Goal: Task Accomplishment & Management: Manage account settings

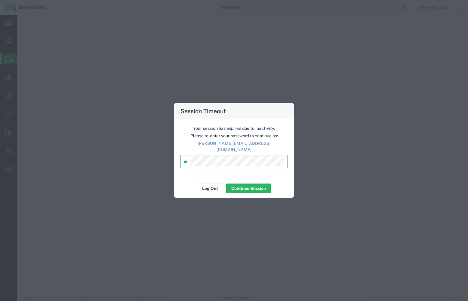
select select
select select "PROJNUM"
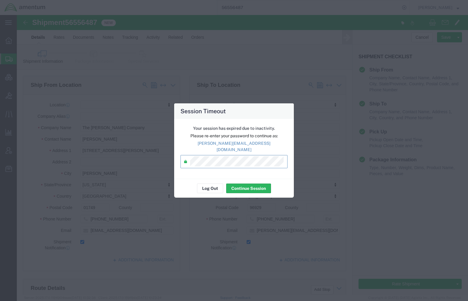
scroll to position [321, 0]
click at [259, 186] on button "Continue Session" at bounding box center [248, 189] width 45 height 10
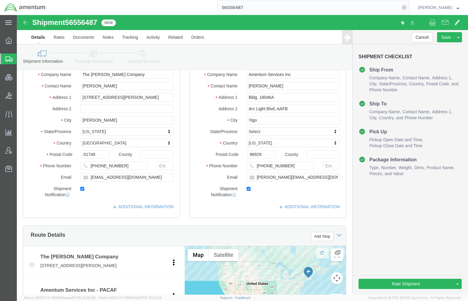
scroll to position [0, 0]
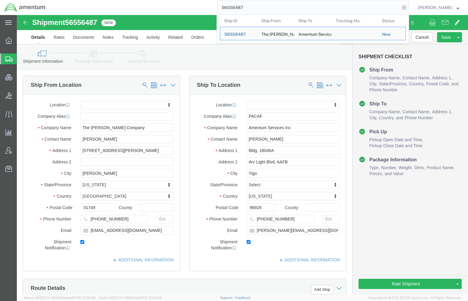
drag, startPoint x: 256, startPoint y: 5, endPoint x: 187, endPoint y: 11, distance: 69.4
click at [187, 11] on div "56556487 Ship ID Ship From Ship To Tracking Nu. Status Ship ID 56556487 Ship Fr…" at bounding box center [229, 7] width 359 height 15
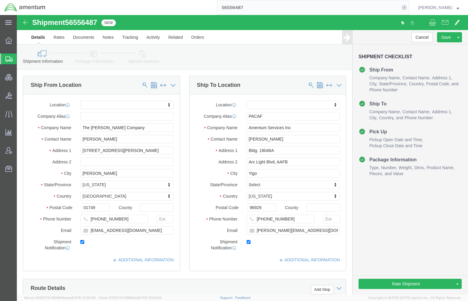
paste input "S180-25224-2978"
click at [406, 8] on icon at bounding box center [404, 7] width 8 height 8
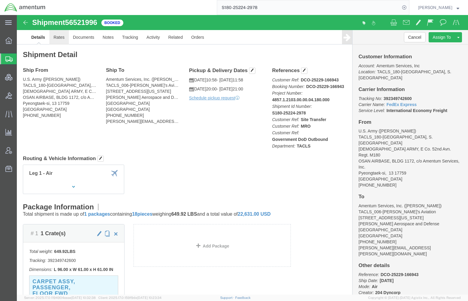
click link "Rates"
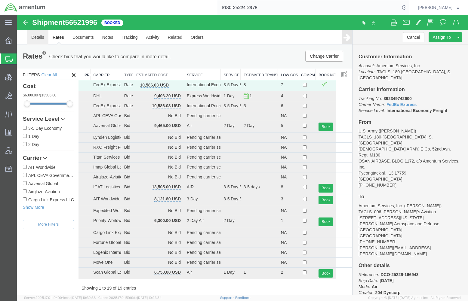
click at [41, 41] on link "Details" at bounding box center [37, 37] width 21 height 14
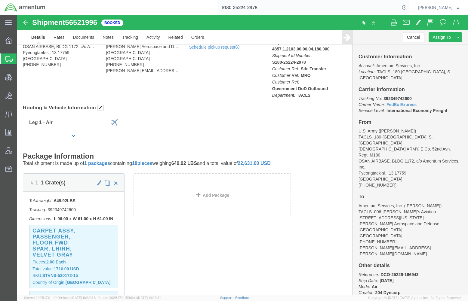
scroll to position [53, 0]
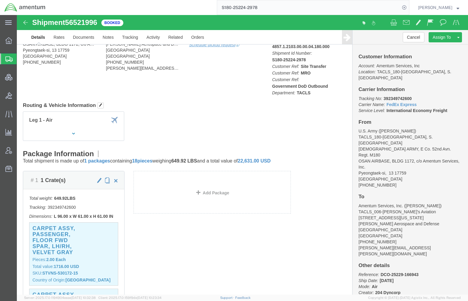
click div "Ship From U.S. Army ([PERSON_NAME]) TACLS_180-[GEOGRAPHIC_DATA], S. Korea [DEMO…"
drag, startPoint x: 392, startPoint y: 76, endPoint x: 363, endPoint y: 79, distance: 29.3
click p "Tracking No: 392349742600 Carrier Name: FedEx Express FedEx Express Service Lev…"
drag, startPoint x: 363, startPoint y: 79, endPoint x: 369, endPoint y: 79, distance: 6.0
copy b "392349742600"
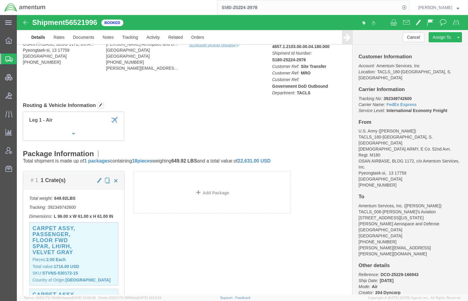
drag, startPoint x: 15, startPoint y: 68, endPoint x: 25, endPoint y: 56, distance: 15.4
click div "Ship From U.S. Army ([PERSON_NAME]) TACLS_180-[GEOGRAPHIC_DATA], S. Korea [DEMO…"
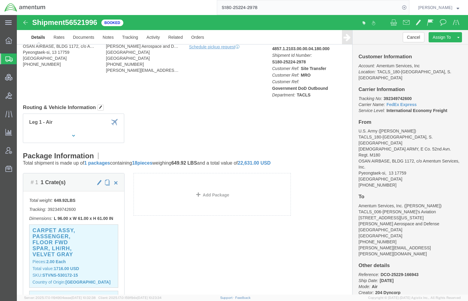
scroll to position [0, 0]
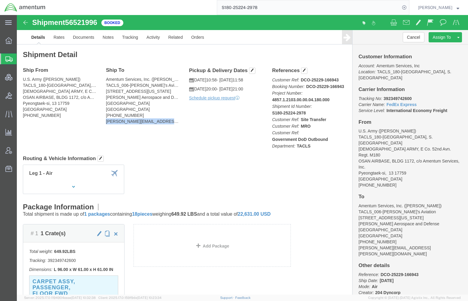
drag, startPoint x: 146, startPoint y: 106, endPoint x: 84, endPoint y: 109, distance: 61.7
click div "Ship To Amentum Services, Inc. ([PERSON_NAME]) TACLS_006-[PERSON_NAME]'s Aviati…"
drag, startPoint x: 87, startPoint y: 106, endPoint x: 97, endPoint y: 106, distance: 10.3
copy address "[PERSON_NAME][EMAIL_ADDRESS][PERSON_NAME][DOMAIN_NAME]"
click div "Ship From U.S. Army ([PERSON_NAME]) TACLS_180-[GEOGRAPHIC_DATA], S. Korea [DEMO…"
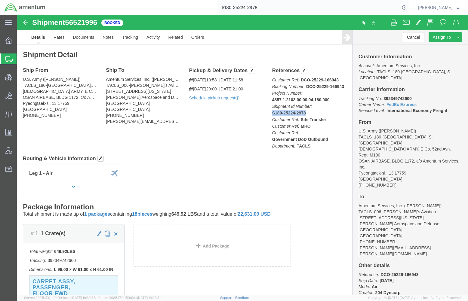
drag, startPoint x: 291, startPoint y: 100, endPoint x: 286, endPoint y: 98, distance: 5.8
click p "Customer Ref: DCO-25229-166943 Booking Number: DCO-25229-166943 Project Number:…"
drag, startPoint x: 285, startPoint y: 100, endPoint x: 248, endPoint y: 97, distance: 37.1
click div "References Customer Ref: DCO-25229-166943 Booking Number: DCO-25229-166943 Proj…"
copy b "S180-25224-2978"
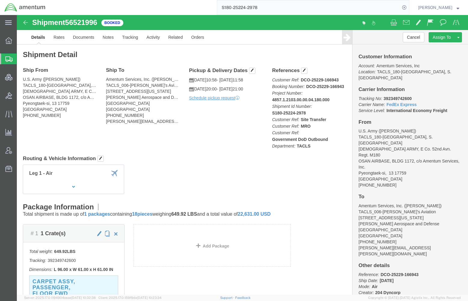
click div "Ship From U.S. Army ([PERSON_NAME]) TACLS_180-[GEOGRAPHIC_DATA], S. Korea [DEMO…"
drag, startPoint x: 391, startPoint y: 77, endPoint x: 361, endPoint y: 79, distance: 30.2
click p "Tracking No: 392349742600 Carrier Name: FedEx Express FedEx Express Service Lev…"
drag, startPoint x: 361, startPoint y: 79, endPoint x: 368, endPoint y: 79, distance: 7.5
copy p ": 392349742600"
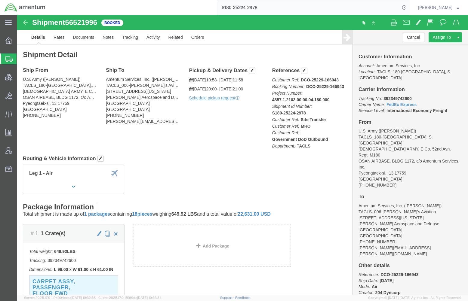
click div "Ship From U.S. Army ([PERSON_NAME]) TACLS_180-[GEOGRAPHIC_DATA], S. Korea [DEMO…"
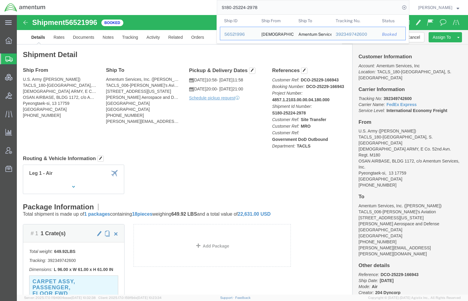
drag, startPoint x: 309, startPoint y: 12, endPoint x: 164, endPoint y: 10, distance: 145.3
click at [164, 10] on div "S180-25224-2978 Ship ID Ship From Ship To Tracking Nu. Status Ship ID 56521996 …" at bounding box center [229, 7] width 359 height 15
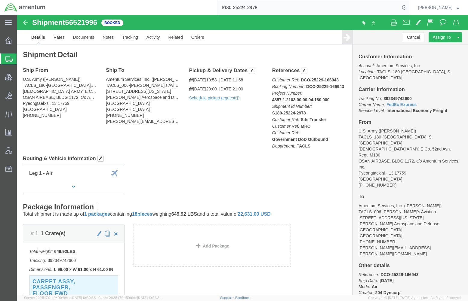
paste input "56330447"
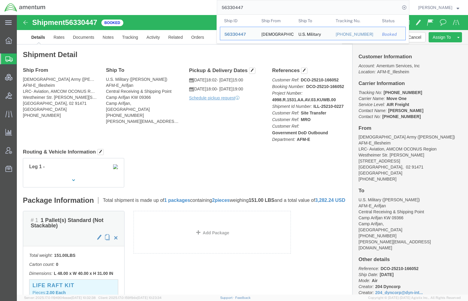
drag, startPoint x: 250, startPoint y: 9, endPoint x: 213, endPoint y: 10, distance: 36.4
click at [213, 10] on div "56330447 Ship ID Ship From Ship To Tracking Nu. Status Ship ID 56330447 Ship Fr…" at bounding box center [229, 7] width 359 height 15
drag, startPoint x: 254, startPoint y: 12, endPoint x: 165, endPoint y: 4, distance: 89.7
click at [151, 4] on div "56330447 Ship ID Ship From Ship To Tracking Nu. Status Ship ID 56330447 Ship Fr…" at bounding box center [229, 7] width 359 height 15
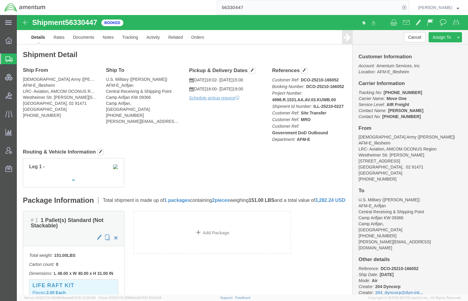
paste input "392349742600"
click at [404, 9] on icon at bounding box center [404, 7] width 8 height 8
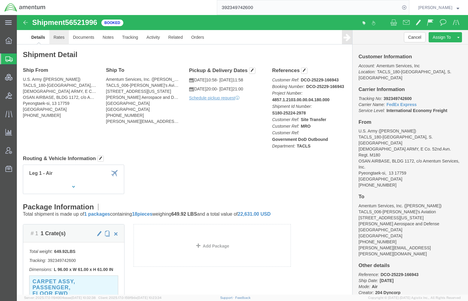
click link "Rates"
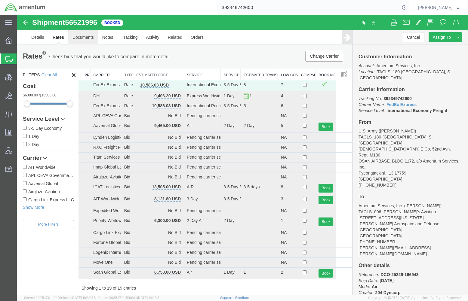
click at [84, 38] on link "Documents" at bounding box center [83, 37] width 30 height 14
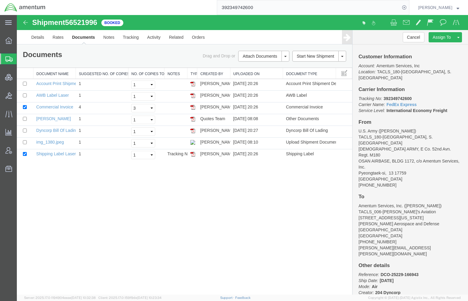
click at [30, 258] on div "Shipment 56521996 7 of 7 Booked Details Rates Documents Notes Tracking Activity…" at bounding box center [242, 155] width 451 height 280
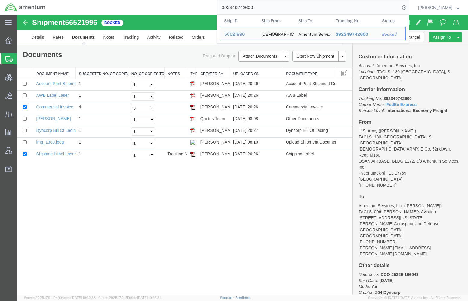
drag, startPoint x: 253, startPoint y: 11, endPoint x: 99, endPoint y: -4, distance: 154.7
click at [99, 0] on html "main_menu Created with Sketch. Collapse Menu Overview Shipments Shipment Manage…" at bounding box center [234, 150] width 468 height 301
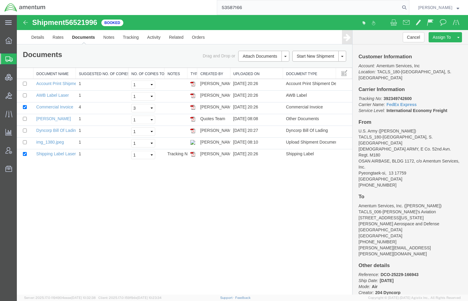
type input "53587166"
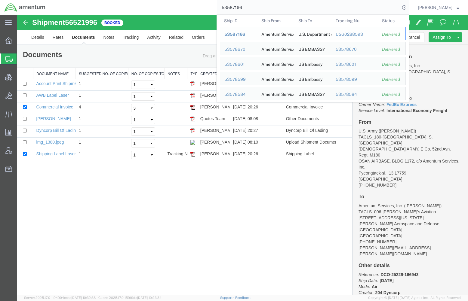
click at [236, 34] on span "53587166" at bounding box center [234, 34] width 21 height 5
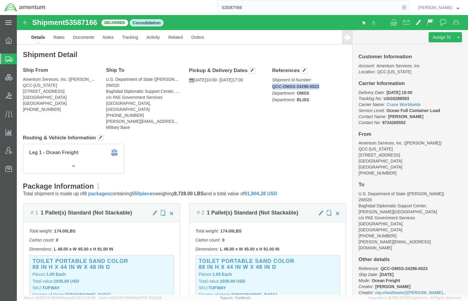
drag, startPoint x: 301, startPoint y: 74, endPoint x: 304, endPoint y: 72, distance: 3.8
click p "Shipment Id Number: QCC-OMSS-24298-0023 Department: OMSS Department: BLISS"
drag, startPoint x: 304, startPoint y: 72, endPoint x: 294, endPoint y: 72, distance: 9.6
drag, startPoint x: 294, startPoint y: 72, endPoint x: 299, endPoint y: 74, distance: 5.0
click p "Shipment Id Number: QCC-OMSS-24298-0023 Department: OMSS Department: BLISS"
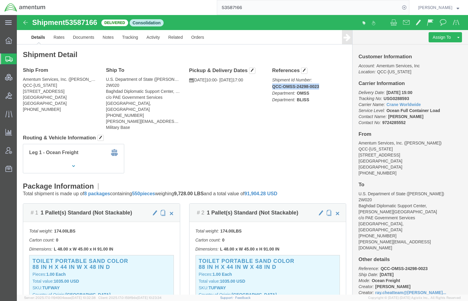
drag, startPoint x: 296, startPoint y: 74, endPoint x: 306, endPoint y: 73, distance: 10.0
click p "Shipment Id Number: QCC-OMSS-24298-0023 Department: OMSS Department: BLISS"
copy b "QCC-OMSS-24298-0023"
click link "Documents"
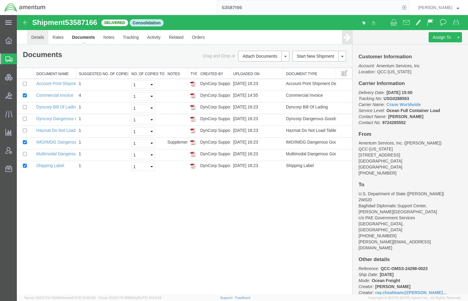
click at [42, 40] on link "Details" at bounding box center [37, 37] width 21 height 14
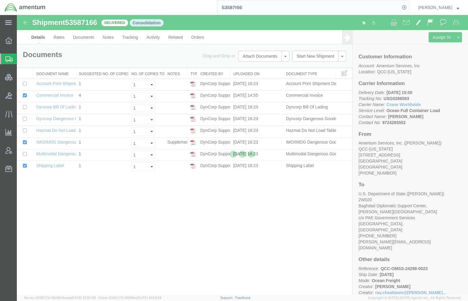
click at [360, 82] on div at bounding box center [242, 155] width 451 height 280
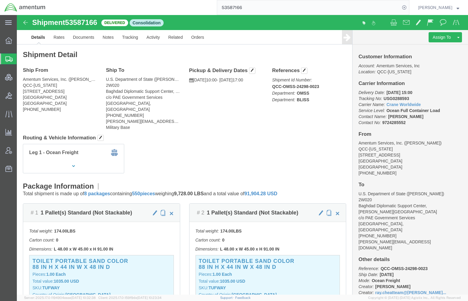
drag, startPoint x: 429, startPoint y: 51, endPoint x: 423, endPoint y: 57, distance: 8.1
click p "Account: Amentum Services, Inc Location: [GEOGRAPHIC_DATA]-[US_STATE]"
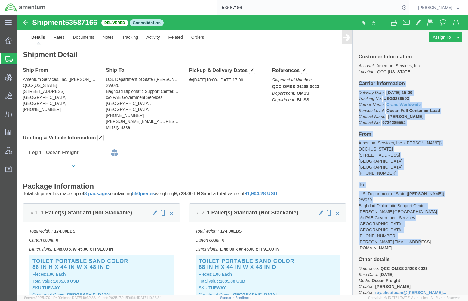
drag, startPoint x: 338, startPoint y: 69, endPoint x: 405, endPoint y: 221, distance: 166.6
click div "Customer Information Account: Amentum Services, Inc Location: [GEOGRAPHIC_DATA]…"
copy div "Carrier Information Delivery Date: [DATE] 15:00 Tracking No: USG0288593 Carrier…"
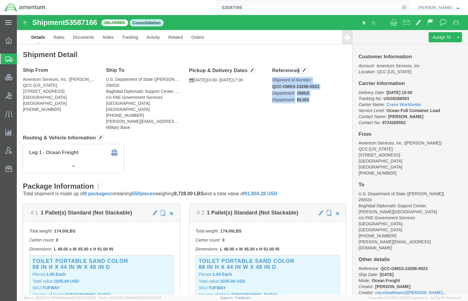
drag, startPoint x: 253, startPoint y: 56, endPoint x: 292, endPoint y: 87, distance: 49.8
click div "References Shipment Id Number: QCC-OMSS-24298-0023 Department: OMSS Department:…"
copy div "References Shipment Id Number: QCC-OMSS-24298-0023 Department: OMSS Department:…"
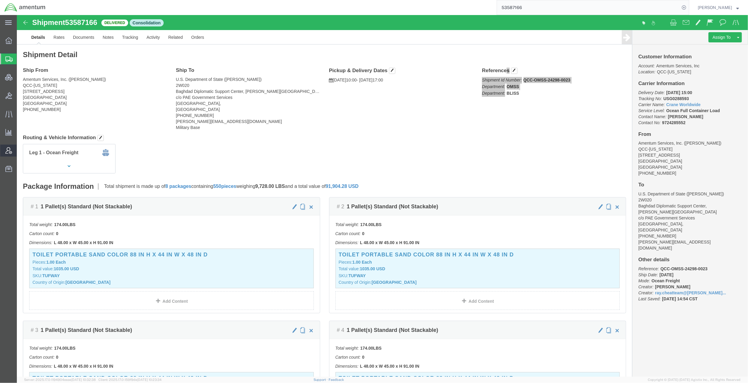
click at [21, 152] on span "Account Admin" at bounding box center [19, 151] width 4 height 12
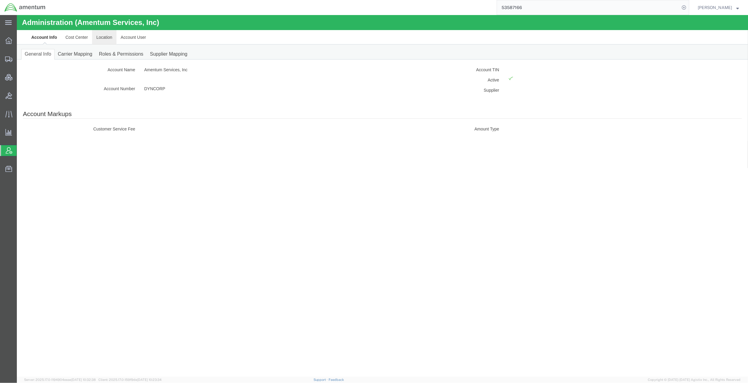
click at [104, 40] on link "Location" at bounding box center [104, 37] width 24 height 14
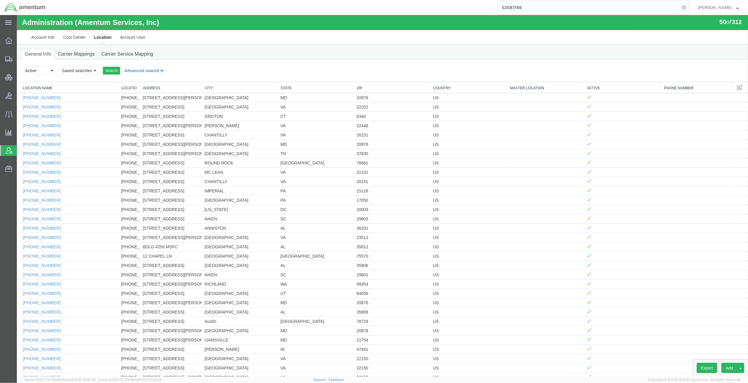
click at [137, 71] on button "Advanced search" at bounding box center [144, 70] width 49 height 10
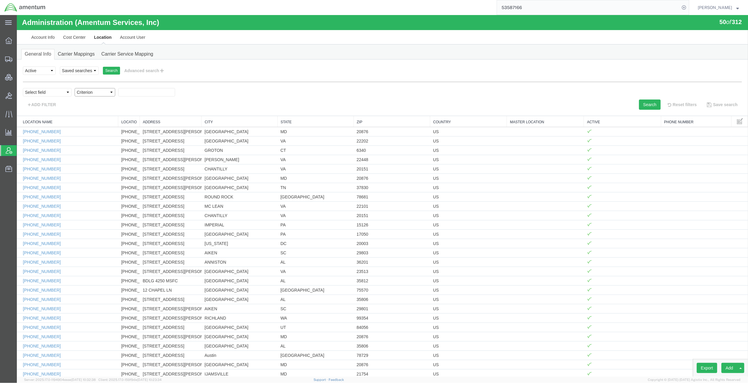
click at [103, 95] on select "Criterion" at bounding box center [94, 92] width 41 height 8
click at [131, 92] on input "text" at bounding box center [146, 92] width 57 height 8
click at [65, 92] on select "Select field Address [GEOGRAPHIC_DATA] Location Name Location Num Master Locati…" at bounding box center [47, 92] width 49 height 8
click at [97, 95] on select "Criterion" at bounding box center [94, 92] width 41 height 8
click at [50, 91] on select "Select field Address [GEOGRAPHIC_DATA] Location Name Location Num Master Locati…" at bounding box center [47, 92] width 49 height 8
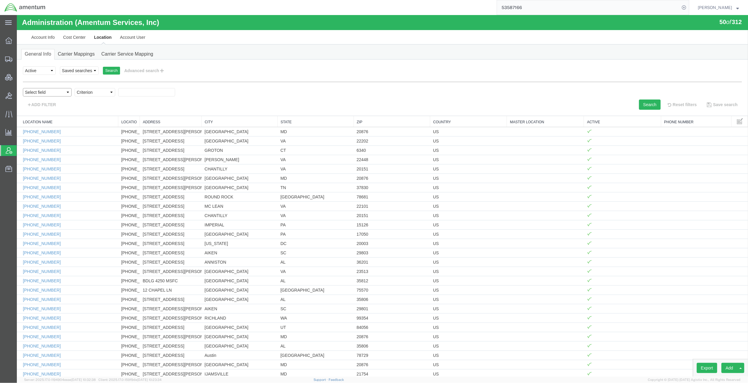
select select "locationName"
click at [23, 88] on select "Select field Address [GEOGRAPHIC_DATA] Location Name Location Num Master Locati…" at bounding box center [47, 92] width 49 height 8
click at [89, 93] on select "Criterion contains does not contain is is blank is not blank starts with" at bounding box center [94, 92] width 41 height 8
select select "contains"
click at [74, 88] on select "Criterion contains does not contain is is blank is not blank starts with" at bounding box center [94, 92] width 41 height 8
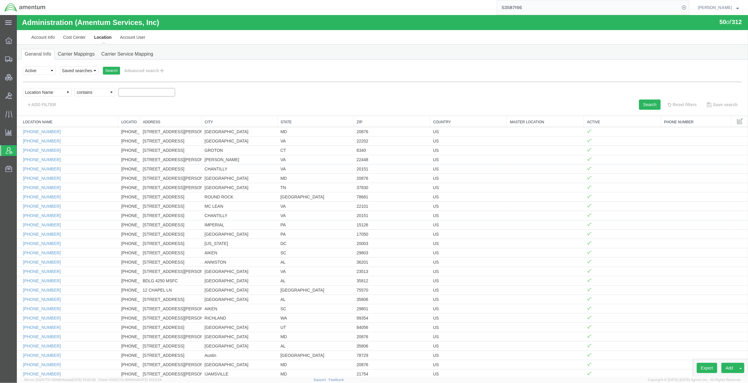
click at [137, 93] on input "text" at bounding box center [146, 92] width 57 height 8
type input "afm-e_"
click at [468, 108] on button "Search" at bounding box center [649, 104] width 22 height 10
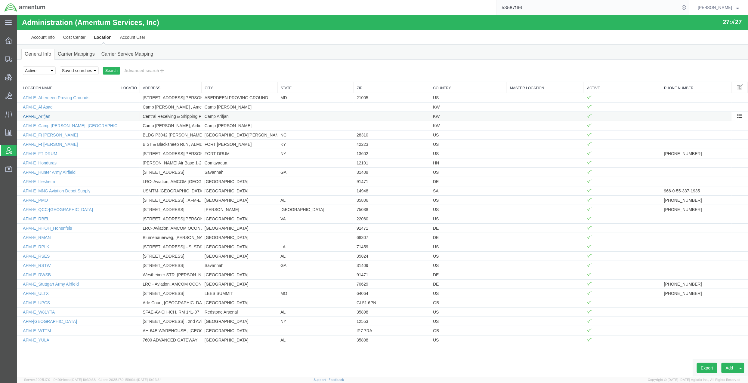
click at [40, 117] on link "AFM-E_Arifjan" at bounding box center [36, 116] width 27 height 5
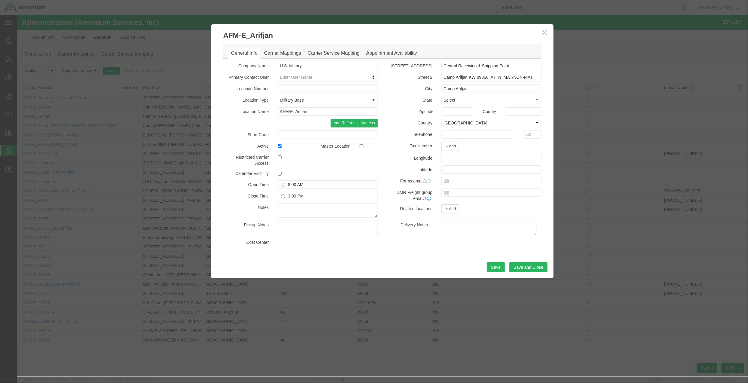
select select "DEPARTMENT"
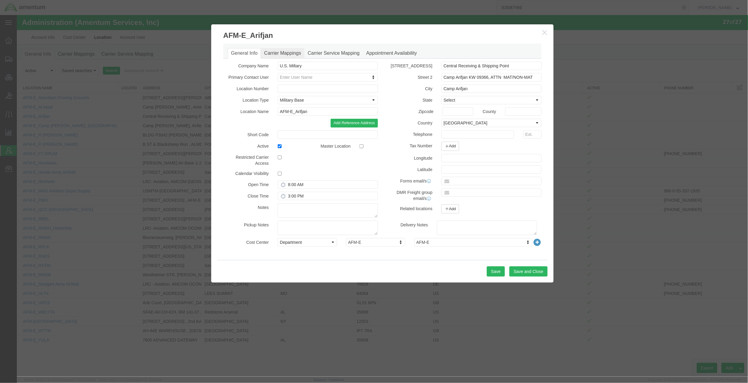
click at [295, 55] on link "Carrier Mappings" at bounding box center [282, 53] width 44 height 11
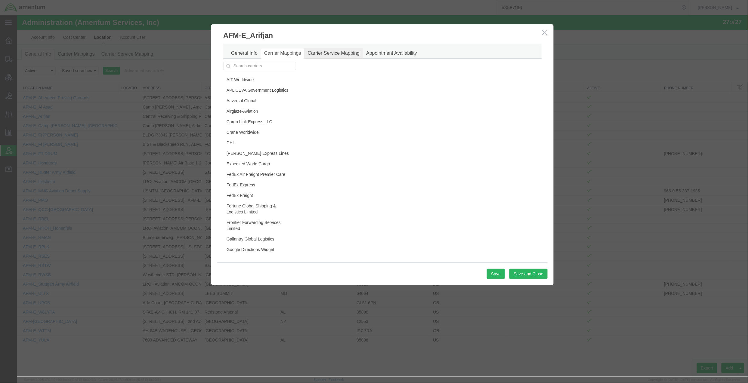
click at [350, 55] on link "Carrier Service Mapping" at bounding box center [333, 53] width 59 height 11
click at [370, 54] on link "Appointment Availability" at bounding box center [390, 53] width 57 height 11
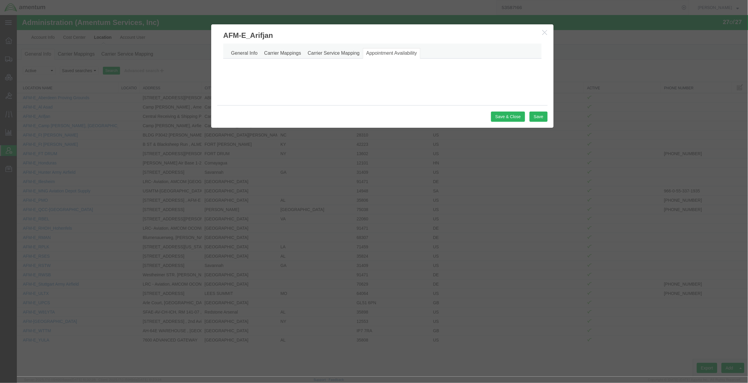
select select "AM"
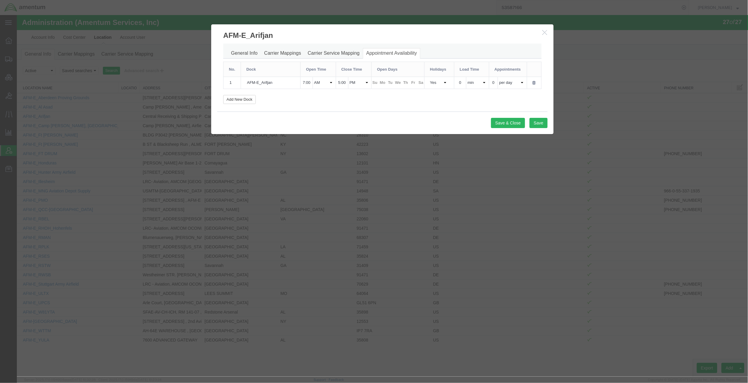
click at [468, 36] on h3 "AFM-E_Arifjan" at bounding box center [382, 32] width 342 height 16
click at [468, 32] on icon "button" at bounding box center [544, 31] width 5 height 5
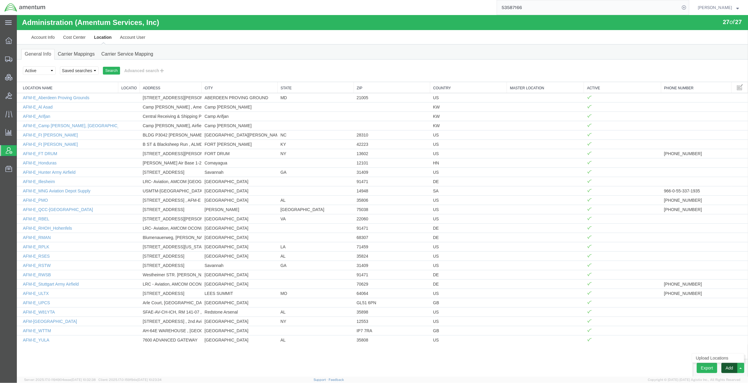
click at [468, 301] on button "Add" at bounding box center [729, 368] width 16 height 10
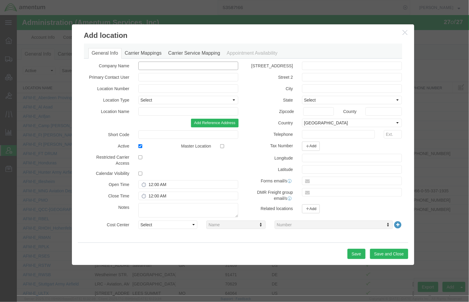
click at [179, 66] on input "text" at bounding box center [188, 65] width 100 height 8
paste input "AFM-E_RIAF"
type input "AFM-E_RIAF"
click at [164, 108] on input "text" at bounding box center [188, 111] width 100 height 8
paste input "AFM-E_RIAF"
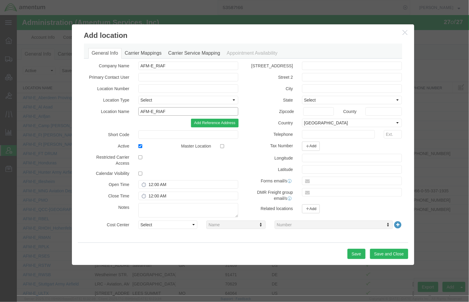
type input "AFM-E_RIAF"
drag, startPoint x: 197, startPoint y: 65, endPoint x: -84, endPoint y: 58, distance: 281.5
click at [17, 58] on html "Administration (Amentum Services, Inc) 27 of 27 Account Info Cost Center Locati…" at bounding box center [243, 155] width 452 height 281
paste input "[DEMOGRAPHIC_DATA] Air Force"
type input "[DEMOGRAPHIC_DATA] Air Force"
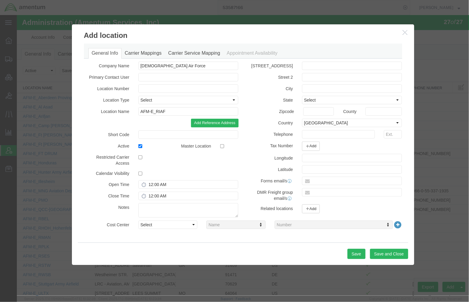
click at [86, 140] on div "Company Name [DEMOGRAPHIC_DATA] Air Force Primary Contact User Location Number …" at bounding box center [161, 140] width 164 height 159
click at [155, 103] on select "Select Business No Loading Dock Business Business w/ Loading Dock Construction …" at bounding box center [188, 100] width 100 height 8
select select "MLTY"
click at [138, 96] on select "Select Business No Loading Dock Business Business w/ Loading Dock Construction …" at bounding box center [188, 100] width 100 height 8
click at [344, 64] on input "text" at bounding box center [352, 65] width 100 height 8
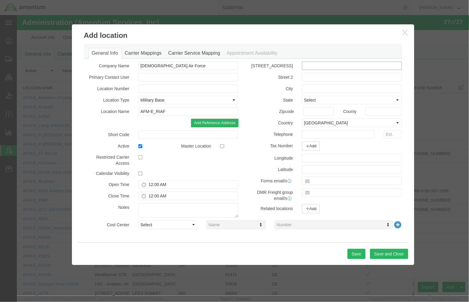
paste input "[PERSON_NAME] Air Base (IAF)"
type input "[PERSON_NAME] Air Base (IAF)"
click at [345, 77] on input "text" at bounding box center [352, 77] width 100 height 8
paste input "Near Mitzpe [PERSON_NAME], Southern"
click at [370, 75] on input "Near Mitzpe [PERSON_NAME], Southern" at bounding box center [352, 77] width 100 height 8
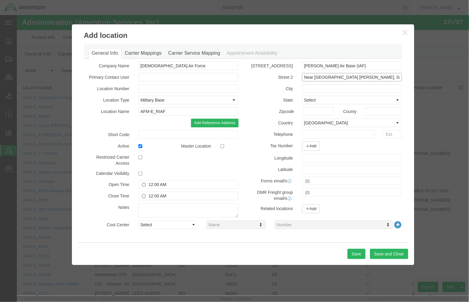
paste input "District, [GEOGRAPHIC_DATA]"
type input "Near [GEOGRAPHIC_DATA] [PERSON_NAME], Southern, [GEOGRAPHIC_DATA], [GEOGRAPHIC_…"
click at [323, 101] on select "Select [US_STATE] [US_STATE] [US_STATE] [US_STATE] Armed Forces Americas Armed …" at bounding box center [352, 100] width 100 height 8
click at [333, 124] on select "Select [GEOGRAPHIC_DATA] [GEOGRAPHIC_DATA] [GEOGRAPHIC_DATA] [GEOGRAPHIC_DATA] …" at bounding box center [352, 122] width 100 height 8
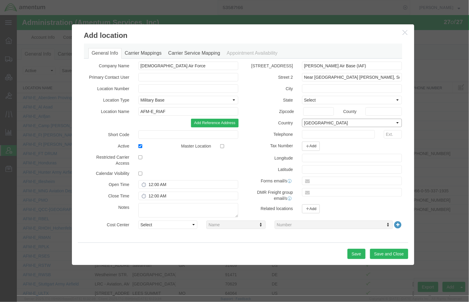
select select "IL"
click at [333, 121] on select "Select [GEOGRAPHIC_DATA] [GEOGRAPHIC_DATA] [GEOGRAPHIC_DATA] [GEOGRAPHIC_DATA] …" at bounding box center [352, 122] width 100 height 8
click at [315, 88] on input "text" at bounding box center [352, 88] width 100 height 8
paste input "[PERSON_NAME]"
type input "[PERSON_NAME]"
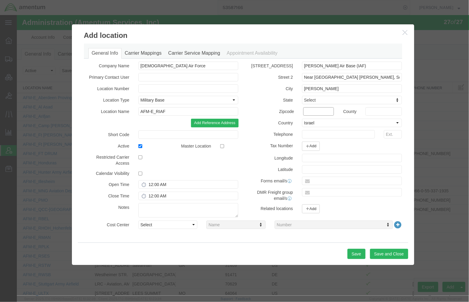
click at [312, 112] on input "text" at bounding box center [318, 111] width 31 height 8
paste input "8493500"
type input "8493500"
click at [347, 136] on input "text" at bounding box center [338, 134] width 73 height 8
paste input "[PHONE_NUMBER]"
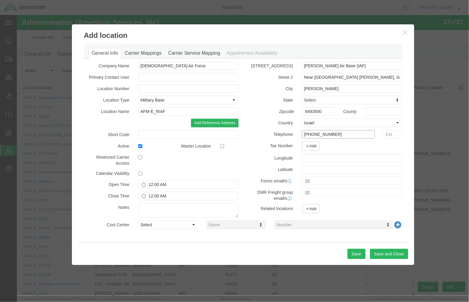
type input "[PHONE_NUMBER]"
click at [149, 184] on input "12:00 AM" at bounding box center [188, 184] width 100 height 8
type input "8:00 AM"
type input "4:00 PM"
click at [158, 225] on select "Select Buyer Cost Center Department Operations Number Order Number Sales Person" at bounding box center [167, 224] width 59 height 8
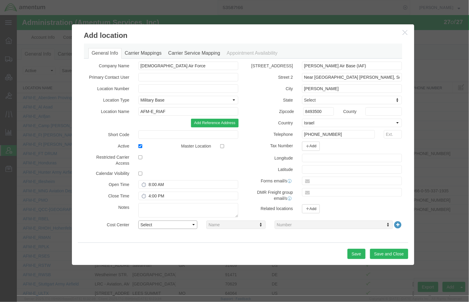
select select "DEPARTMENT"
click at [138, 220] on select "Select Buyer Cost Center Department Operations Number Order Number Sales Person" at bounding box center [167, 224] width 59 height 8
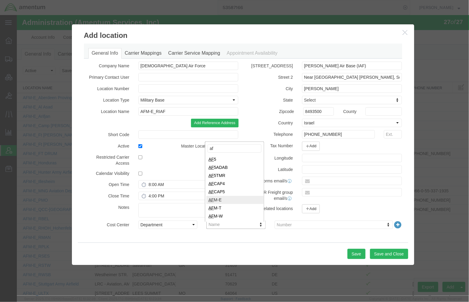
type input "af"
click at [168, 78] on input "text" at bounding box center [188, 77] width 100 height 8
paste input "[PERSON_NAME]"
type input "[PERSON_NAME]"
click at [79, 99] on label "Location Type" at bounding box center [106, 99] width 54 height 7
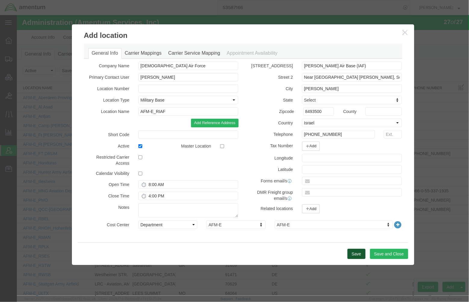
click at [359, 251] on button "Save" at bounding box center [356, 254] width 18 height 10
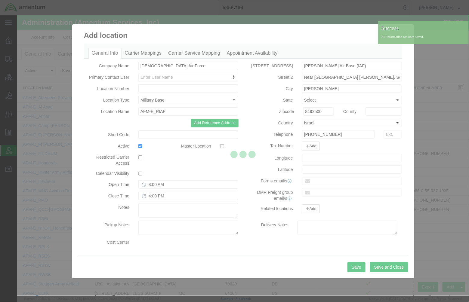
select select "DEPARTMENT"
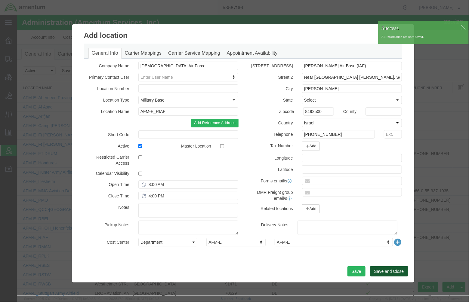
click at [373, 269] on button "Save and Close" at bounding box center [389, 271] width 38 height 10
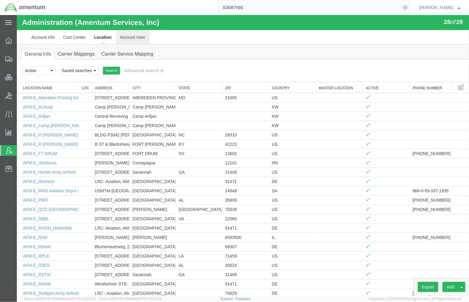
click at [138, 37] on link "Account User" at bounding box center [132, 37] width 34 height 14
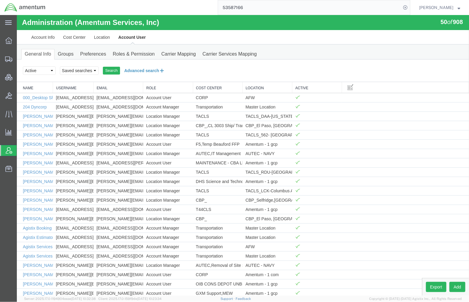
click at [153, 67] on button "Advanced search" at bounding box center [144, 70] width 49 height 10
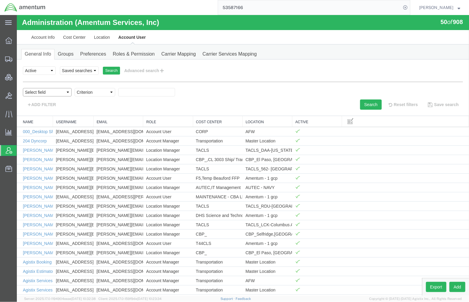
click at [43, 88] on select "Select field Cost Center Email Location Name Role Username" at bounding box center [47, 92] width 49 height 8
select select "personName"
click at [23, 88] on select "Select field Cost Center Email Location Name Role Username" at bounding box center [47, 92] width 49 height 8
click at [95, 92] on select "Criterion contains does not contain is is blank is not blank starts with" at bounding box center [94, 92] width 41 height 8
select select "contains"
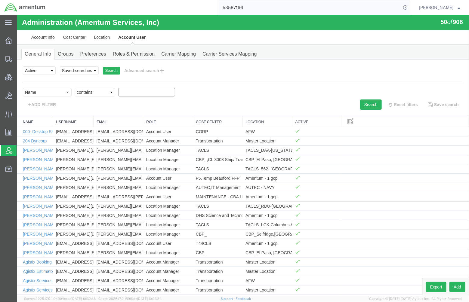
click at [74, 88] on select "Criterion contains does not contain is is blank is not blank starts with" at bounding box center [94, 92] width 41 height 8
type input "[PERSON_NAME]"
click at [360, 103] on button "Search" at bounding box center [371, 104] width 22 height 10
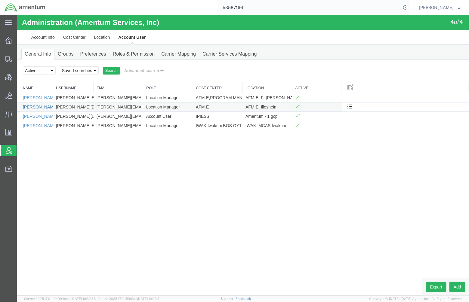
click at [45, 107] on link "[PERSON_NAME]" at bounding box center [40, 106] width 35 height 5
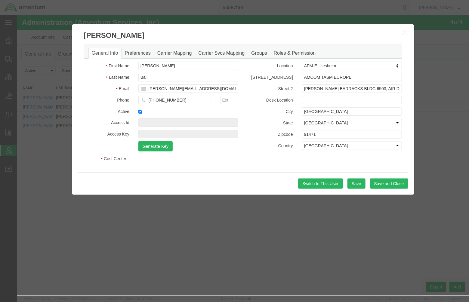
select select "DEPARTMENT"
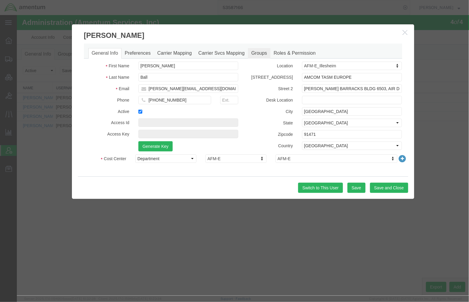
click at [254, 54] on link "Groups" at bounding box center [258, 53] width 22 height 11
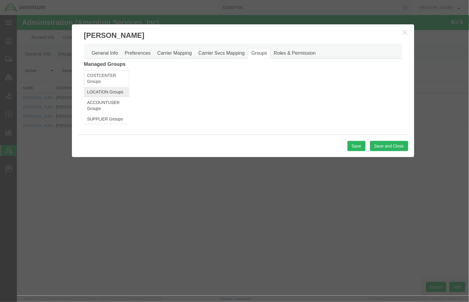
click at [85, 89] on link "LOCATION Groups" at bounding box center [106, 92] width 45 height 10
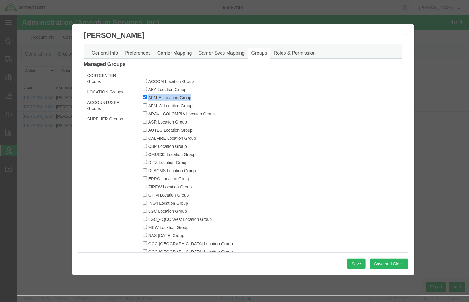
drag, startPoint x: 192, startPoint y: 98, endPoint x: 145, endPoint y: 97, distance: 47.2
click at [145, 97] on label "AFM-E Location Group" at bounding box center [226, 97] width 167 height 7
drag, startPoint x: 145, startPoint y: 97, endPoint x: 155, endPoint y: 97, distance: 10.5
copy label "AFM-E Location Group"
click at [408, 33] on button "button" at bounding box center [406, 33] width 8 height 8
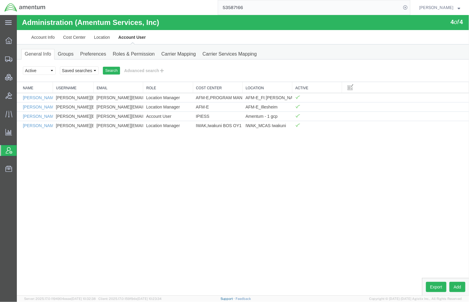
click at [235, 299] on link "Support" at bounding box center [227, 299] width 15 height 4
click at [100, 34] on link "Location" at bounding box center [102, 37] width 24 height 14
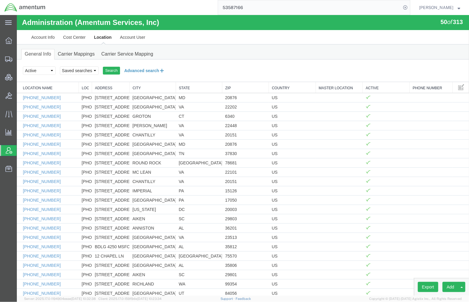
click at [144, 69] on button "Advanced search" at bounding box center [144, 70] width 49 height 10
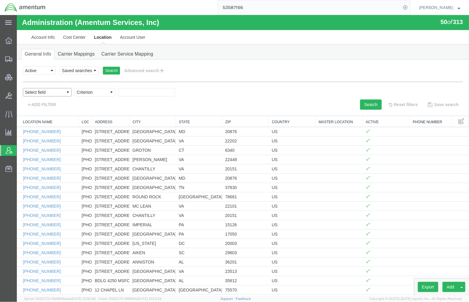
click at [51, 92] on select "Select field Address [GEOGRAPHIC_DATA] Location Name Location Num Master Locati…" at bounding box center [47, 92] width 49 height 8
select select "locationName"
click at [23, 88] on select "Select field Address [GEOGRAPHIC_DATA] Location Name Location Num Master Locati…" at bounding box center [47, 92] width 49 height 8
drag, startPoint x: 92, startPoint y: 93, endPoint x: 93, endPoint y: 97, distance: 4.2
click at [92, 93] on select "Criterion contains does not contain is is blank is not blank starts with" at bounding box center [94, 92] width 41 height 8
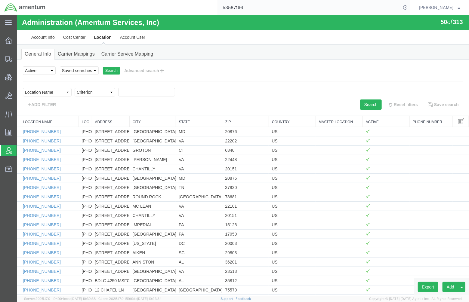
select select "contains"
click at [74, 88] on select "Criterion contains does not contain is is blank is not blank starts with" at bounding box center [94, 92] width 41 height 8
click at [121, 91] on input "text" at bounding box center [146, 92] width 57 height 8
type input "afm-e_"
click at [360, 102] on button "Search" at bounding box center [371, 104] width 22 height 10
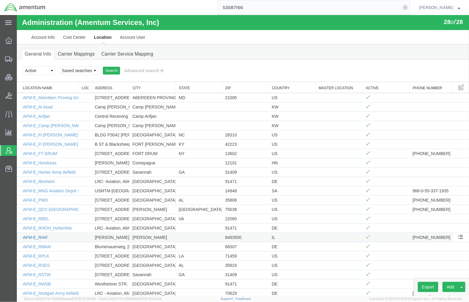
click at [42, 238] on link "AFM-E_RIAF" at bounding box center [35, 237] width 25 height 5
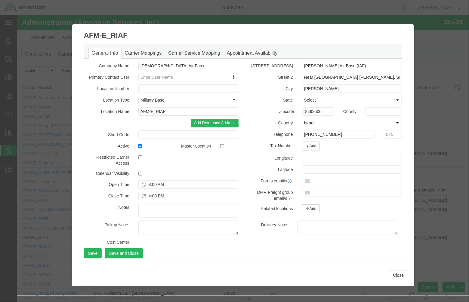
select select "DEPARTMENT"
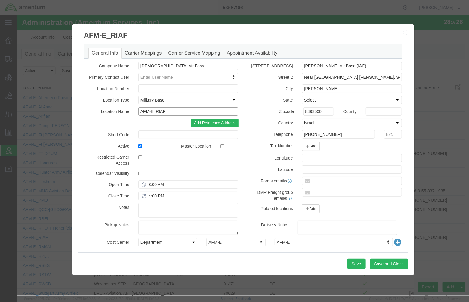
drag, startPoint x: 166, startPoint y: 112, endPoint x: 70, endPoint y: 108, distance: 96.3
click at [72, 108] on div "General Info Carrier Mappings Carrier Service Mapping Appointment Availability …" at bounding box center [243, 146] width 342 height 212
click at [379, 206] on div "Related locations Add" at bounding box center [325, 208] width 164 height 9
click at [404, 30] on icon "button" at bounding box center [404, 31] width 5 height 5
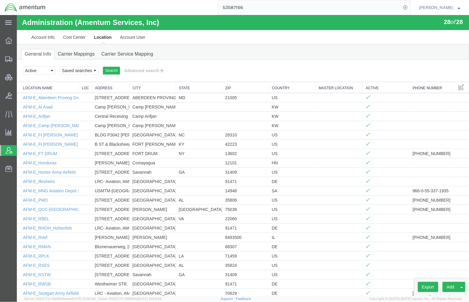
click at [357, 48] on div "General Info Carrier Mappings Carrier Service Mapping" at bounding box center [243, 51] width 452 height 15
click at [48, 239] on td "AFM-E_RIAF" at bounding box center [48, 236] width 62 height 9
click at [39, 237] on link "AFM-E_RIAF" at bounding box center [35, 237] width 25 height 5
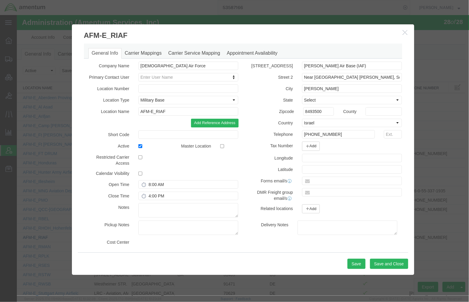
select select "DEPARTMENT"
drag, startPoint x: 364, startPoint y: 67, endPoint x: 170, endPoint y: 49, distance: 195.4
click at [170, 49] on div "General Info Carrier Mappings Carrier Service Mapping Appointment Availability …" at bounding box center [243, 147] width 318 height 209
drag, startPoint x: 328, startPoint y: 158, endPoint x: 309, endPoint y: 169, distance: 22.0
click at [309, 169] on input "text" at bounding box center [352, 169] width 100 height 8
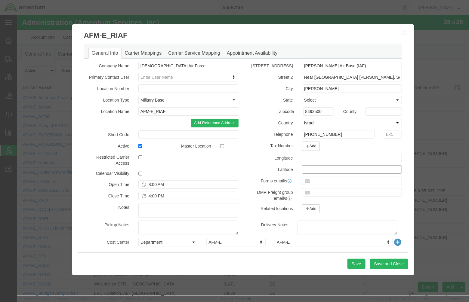
paste input "30.591776,32.888843"
drag, startPoint x: 352, startPoint y: 167, endPoint x: 322, endPoint y: 168, distance: 30.7
click at [322, 168] on input "30.591776,32.888843" at bounding box center [352, 169] width 100 height 8
type input "30.591776,"
click at [337, 159] on input "text" at bounding box center [352, 158] width 100 height 8
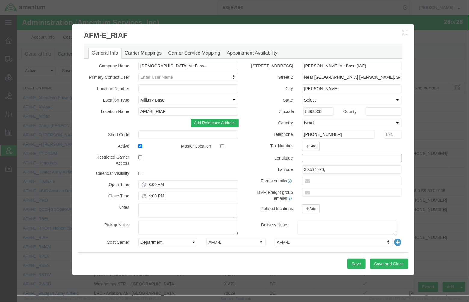
paste input "32.888843"
type input "32.888843"
click at [352, 170] on input "30.591776," at bounding box center [352, 169] width 100 height 8
type input "30.591776"
click at [335, 157] on input "32.888843" at bounding box center [352, 158] width 100 height 8
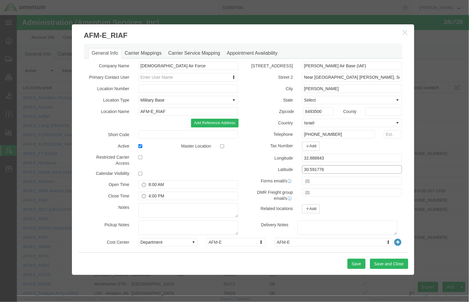
drag, startPoint x: 331, startPoint y: 170, endPoint x: 272, endPoint y: 169, distance: 59.2
click at [272, 169] on div "Latitude 30.591776" at bounding box center [325, 169] width 164 height 8
click at [330, 163] on div "[STREET_ADDRESS] [PERSON_NAME][GEOGRAPHIC_DATA] (IAF) Street 2 Near [GEOGRAPHIC…" at bounding box center [325, 138] width 164 height 155
drag, startPoint x: 338, startPoint y: 159, endPoint x: 118, endPoint y: 139, distance: 221.1
click at [118, 139] on div "Company Name [DEMOGRAPHIC_DATA] Air Force Primary Contact User Enter User Name …" at bounding box center [242, 140] width 327 height 159
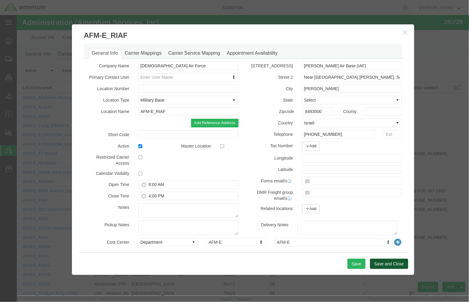
click at [379, 261] on button "Save and Close" at bounding box center [389, 264] width 38 height 10
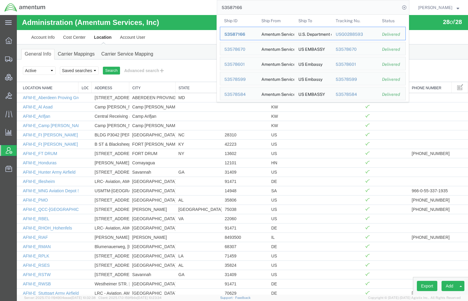
drag, startPoint x: 252, startPoint y: 6, endPoint x: 92, endPoint y: -14, distance: 161.3
click at [92, 0] on html "main_menu Created with Sketch. Collapse Menu Overview Shipments Shipment Manage…" at bounding box center [234, 150] width 468 height 301
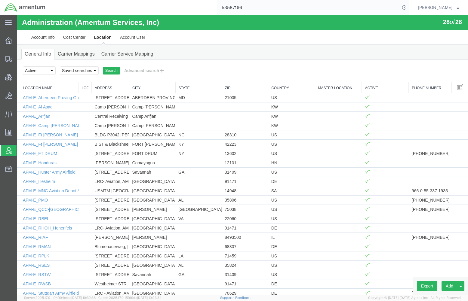
paste input "6556487"
type input "56556487"
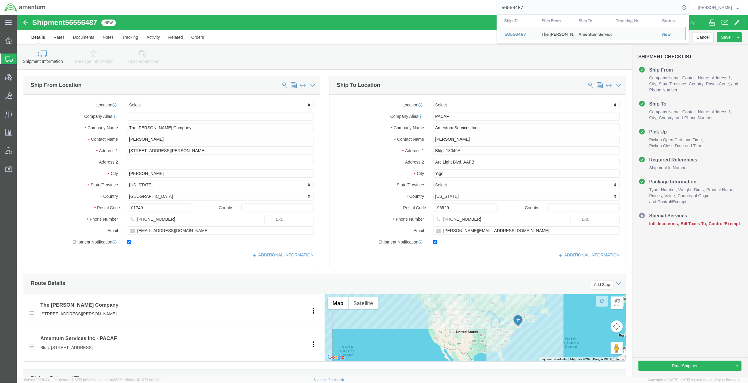
click link "Package Information"
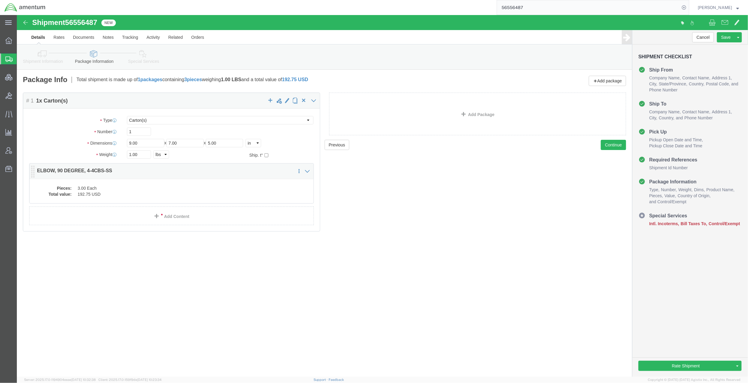
click dd "192.75 USD"
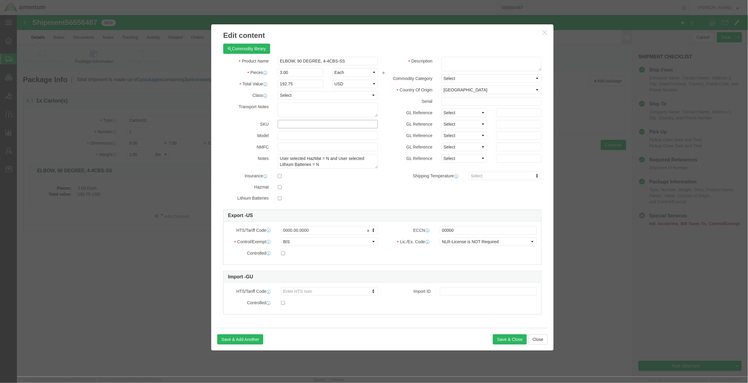
click input "text"
type input "B-02856"
drag, startPoint x: 331, startPoint y: 48, endPoint x: 149, endPoint y: 41, distance: 182.7
click div "Edit content Commodity library Product Name ELBOW, 90 DEGREE, 4-4CBS-SS Pieces …"
drag, startPoint x: 319, startPoint y: 109, endPoint x: 139, endPoint y: 94, distance: 181.1
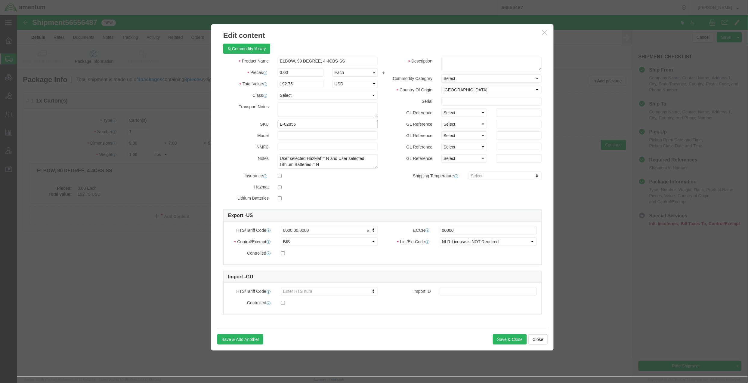
click div "Edit content Commodity library Product Name ELBOW, 90 DEGREE, 4-4CBS-SS Pieces …"
click button "Save & Close"
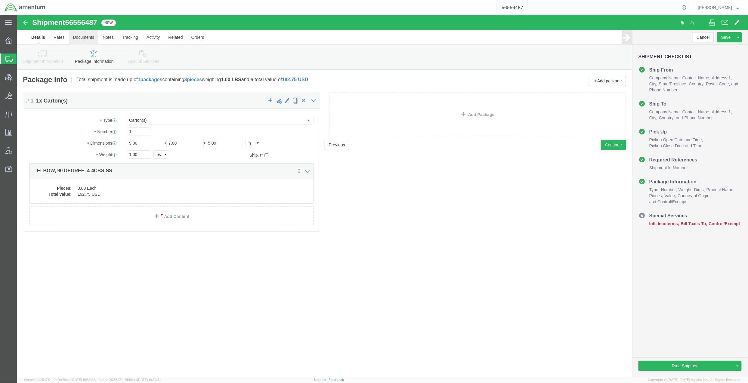
click link "Documents"
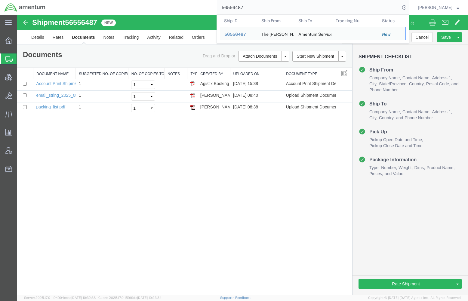
drag, startPoint x: 241, startPoint y: 10, endPoint x: 151, endPoint y: 5, distance: 90.3
click at [152, 5] on div "56556487 Ship ID Ship From Ship To Tracking Nu. Status Ship ID 56556487 Ship Fr…" at bounding box center [229, 7] width 359 height 15
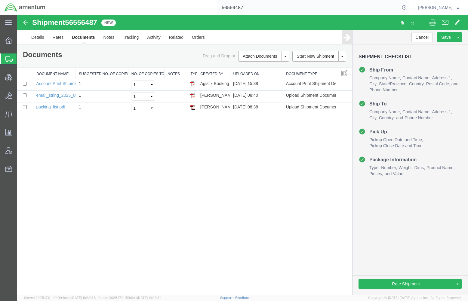
paste input "392332115796"
type input "392332115796"
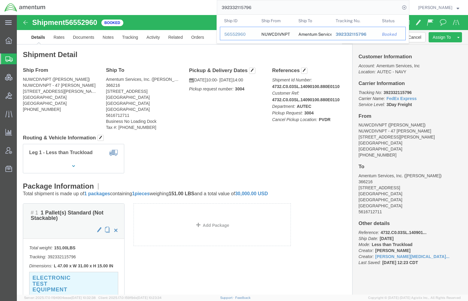
click at [344, 35] on span "392332115796" at bounding box center [351, 34] width 31 height 5
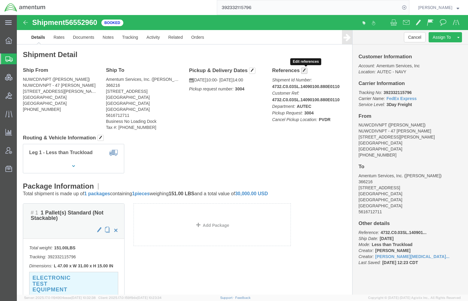
click span "button"
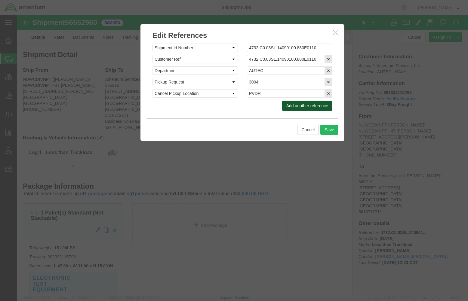
click button "Add another reference"
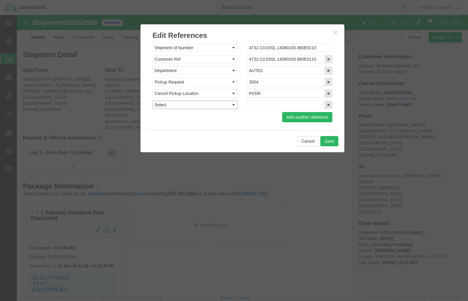
click select "Select Account Type Activity ID Airline Appointment Number ASN Batch Request # …"
select select "PICKUPREQ"
click select "Select Account Type Activity ID Airline Appointment Number ASN Batch Request # …"
paste input "PVDR3001 FR"
type input "PVDR3001 FR"
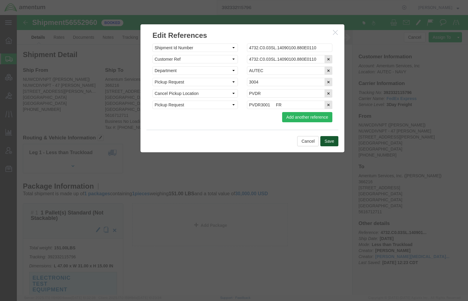
click button "Save"
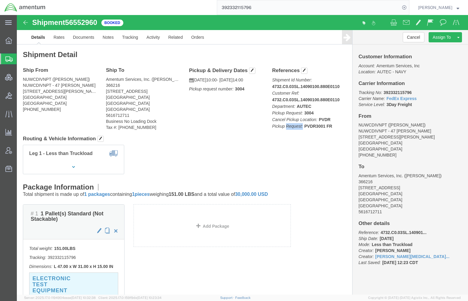
drag, startPoint x: 314, startPoint y: 112, endPoint x: 266, endPoint y: 115, distance: 47.9
click p "Shipment Id Number: 4732.C0.03SL.14090100.880E0110 Customer Ref: 4732.C0.03SL.1…"
drag, startPoint x: 266, startPoint y: 115, endPoint x: 313, endPoint y: 115, distance: 46.6
click p "Shipment Id Number: 4732.C0.03SL.14090100.880E0110 Customer Ref: 4732.C0.03SL.1…"
drag, startPoint x: 313, startPoint y: 115, endPoint x: 310, endPoint y: 115, distance: 3.3
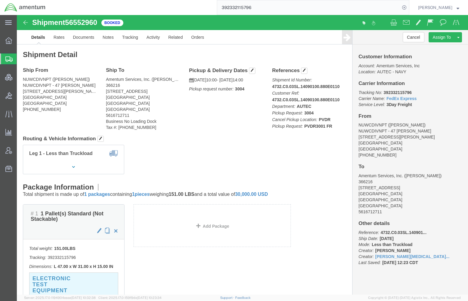
drag, startPoint x: 310, startPoint y: 115, endPoint x: 300, endPoint y: 117, distance: 10.0
click p "Shipment Id Number: 4732.C0.03SL.14090100.880E0110 Customer Ref: 4732.C0.03SL.1…"
drag, startPoint x: 68, startPoint y: 25, endPoint x: 59, endPoint y: 27, distance: 9.3
click link "Documents"
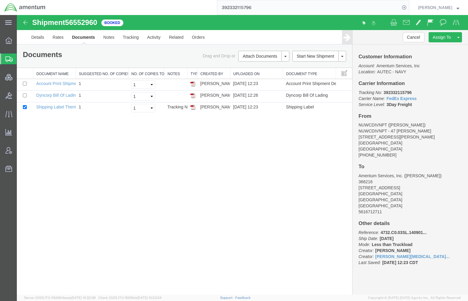
drag, startPoint x: 162, startPoint y: 282, endPoint x: 108, endPoint y: 267, distance: 56.1
click at [162, 282] on div "Shipment 56552960 3 of 3 Booked Details Rates Documents Notes Tracking Activity…" at bounding box center [242, 155] width 451 height 280
drag, startPoint x: 50, startPoint y: 289, endPoint x: 51, endPoint y: 286, distance: 3.1
click at [50, 289] on div "Shipment 56552960 4 of 4 Booked Details Rates Documents Notes Tracking Activity…" at bounding box center [242, 155] width 451 height 280
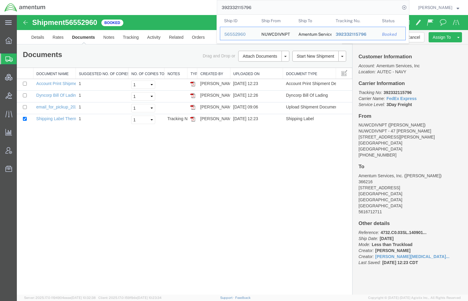
drag, startPoint x: 275, startPoint y: 8, endPoint x: 188, endPoint y: -2, distance: 87.4
click at [188, 0] on html "main_menu Created with Sketch. Collapse Menu Overview Shipments Shipment Manage…" at bounding box center [234, 150] width 468 height 301
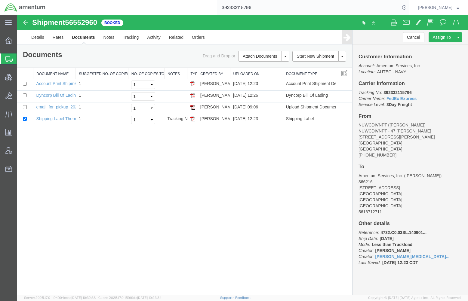
paste input "56501362"
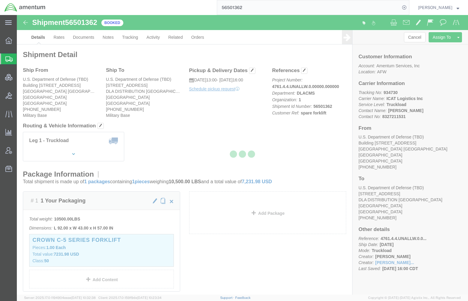
click at [77, 38] on div at bounding box center [242, 155] width 451 height 280
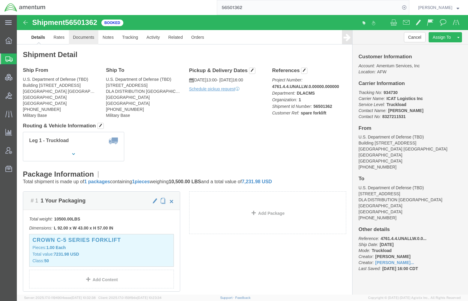
click link "Documents"
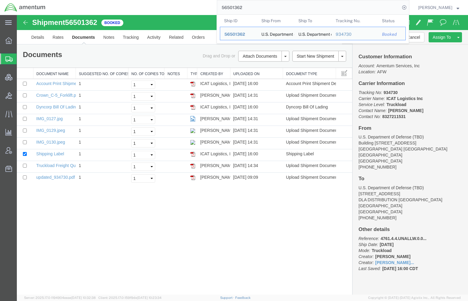
drag, startPoint x: 242, startPoint y: 9, endPoint x: 146, endPoint y: 4, distance: 96.1
click at [146, 4] on div "56501362 Ship ID Ship From Ship To Tracking Nu. Status Ship ID 56501362 Ship Fr…" at bounding box center [229, 7] width 359 height 15
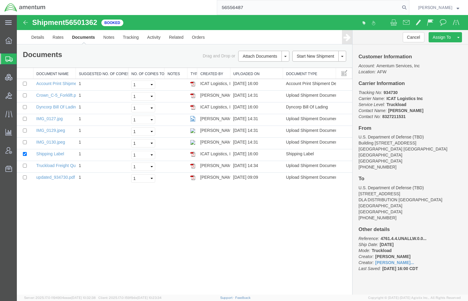
type input "56556487"
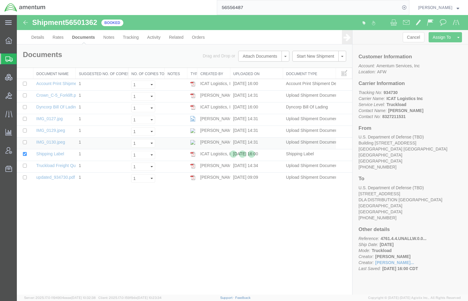
click at [266, 7] on input "56556487" at bounding box center [308, 7] width 183 height 14
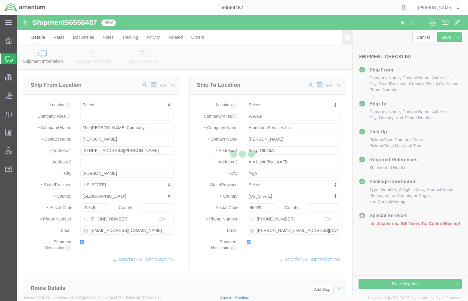
click at [92, 61] on div at bounding box center [242, 155] width 451 height 280
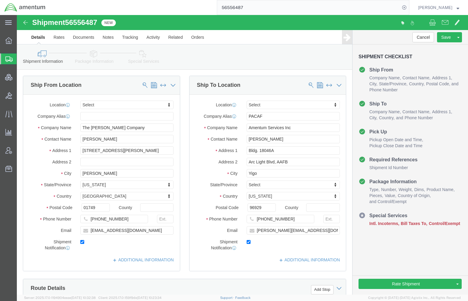
click link "Package Information"
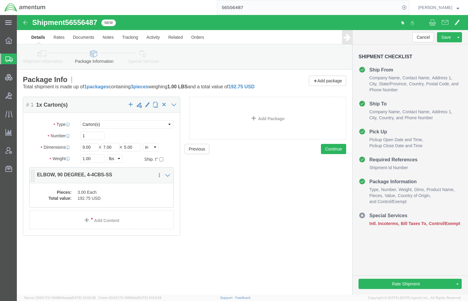
click dd "192.75 USD"
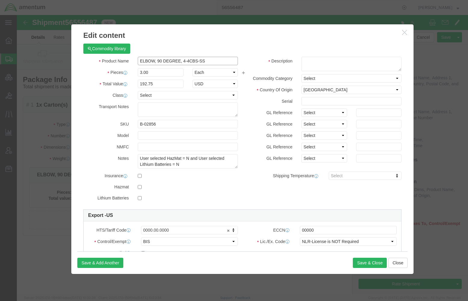
click input "ELBOW, 90 DEGREE, 4-4CBS-SS"
paste input "stainless steel"
type input "stainless steel ELBOW, 90 DEGREE, 4-4CBS-SS"
click button "Save & Close"
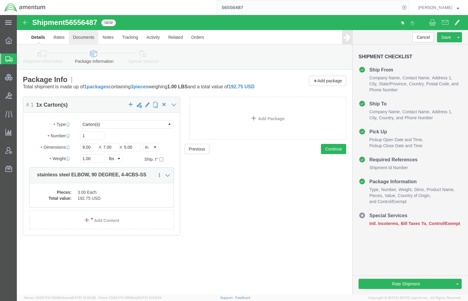
click link "Documents"
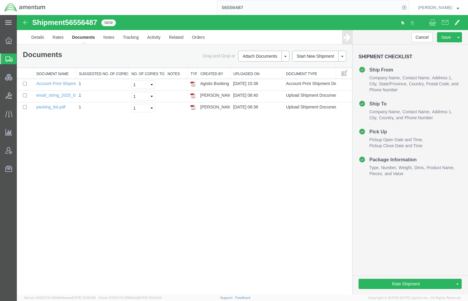
click at [28, 275] on div "Shipment 56556487 3 of 3 New Details Rates Documents Notes Tracking Activity Re…" at bounding box center [242, 155] width 451 height 280
click at [25, 97] on input "checkbox" at bounding box center [25, 96] width 4 height 4
checkbox input "true"
click at [255, 92] on link "Remove Documents" at bounding box center [263, 93] width 52 height 9
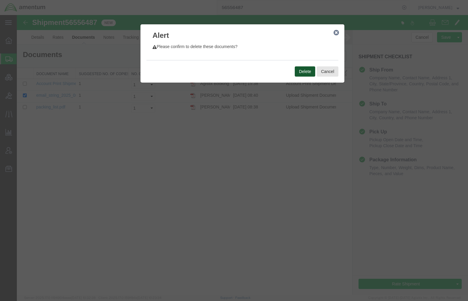
click at [302, 72] on button "Delete" at bounding box center [305, 71] width 20 height 10
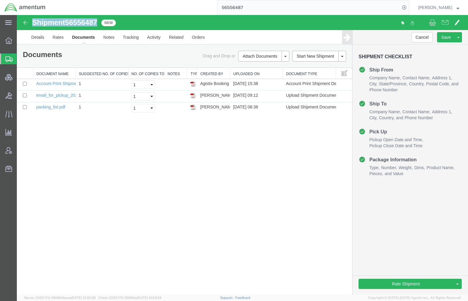
drag, startPoint x: 100, startPoint y: 23, endPoint x: 33, endPoint y: 22, distance: 67.1
click at [33, 22] on div "Shipment 56556487 3 of 3 New" at bounding box center [129, 24] width 225 height 11
copy h1 "Shipment 56556487"
click at [434, 46] on link "Assign To" at bounding box center [436, 47] width 52 height 9
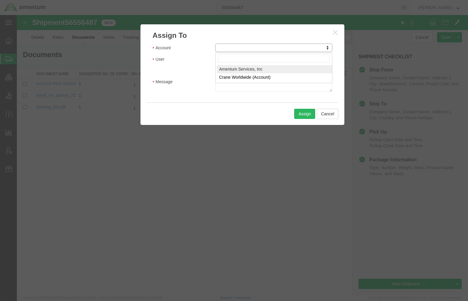
select select "101678"
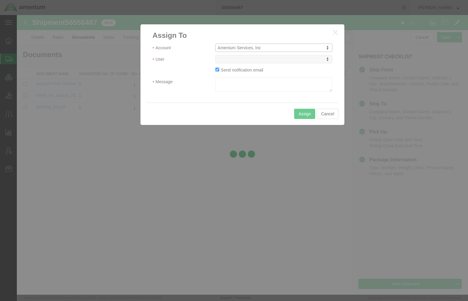
click at [242, 62] on div at bounding box center [242, 155] width 451 height 280
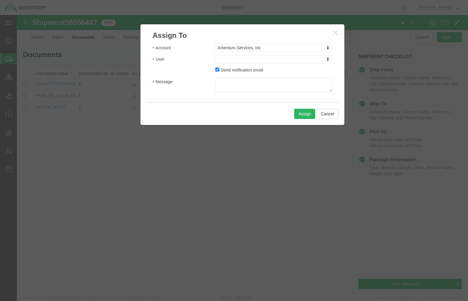
drag, startPoint x: 260, startPoint y: 76, endPoint x: 243, endPoint y: 61, distance: 22.6
select select "64301"
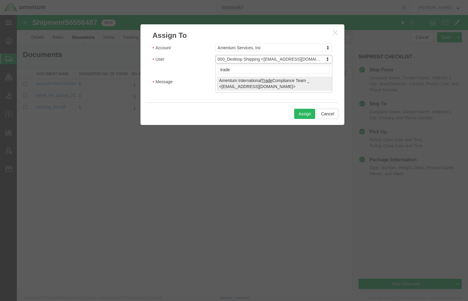
click at [306, 69] on input "trade" at bounding box center [273, 70] width 111 height 8
type input "trade"
select select "47300"
click at [236, 86] on textarea "Message" at bounding box center [273, 85] width 117 height 14
paste textarea "Would you please review this for US export?"
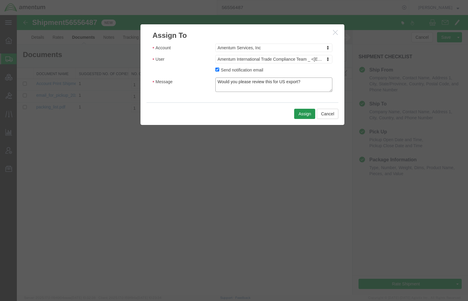
type textarea "Would you please review this for US export?"
click at [310, 115] on button "Assign" at bounding box center [304, 114] width 21 height 10
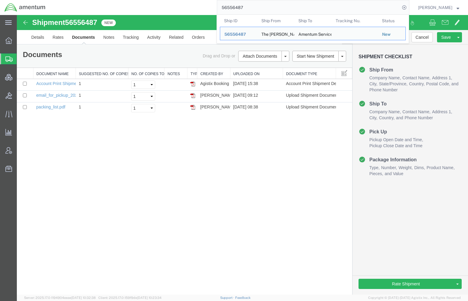
drag, startPoint x: 303, startPoint y: 13, endPoint x: 144, endPoint y: -3, distance: 159.0
click at [144, 0] on html "main_menu Created with Sketch. Collapse Menu Overview Shipments Shipment Manage…" at bounding box center [234, 150] width 468 height 301
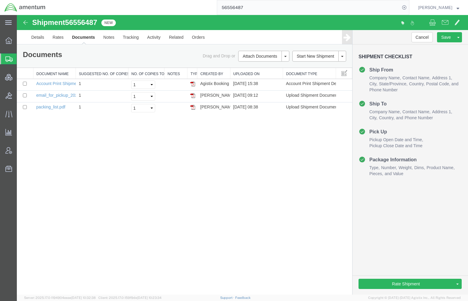
paste input "QCC-OMSS-24298-0023"
type input "QCC-OMSS-24298-0023"
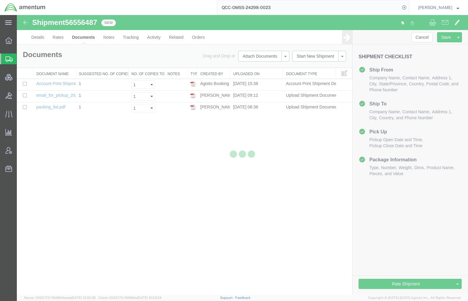
click at [297, 4] on input "QCC-OMSS-24298-0023" at bounding box center [308, 7] width 183 height 14
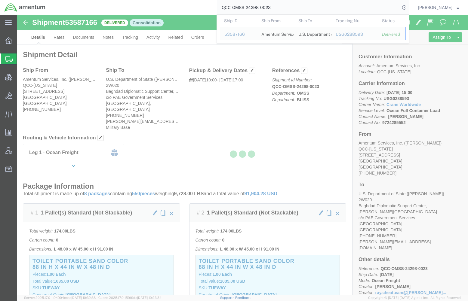
click at [213, 107] on div at bounding box center [242, 155] width 451 height 280
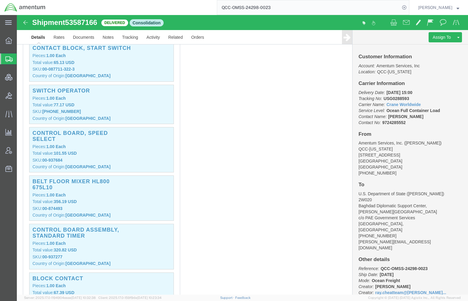
scroll to position [2887, 0]
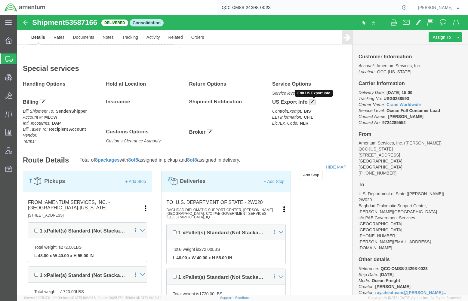
click span "button"
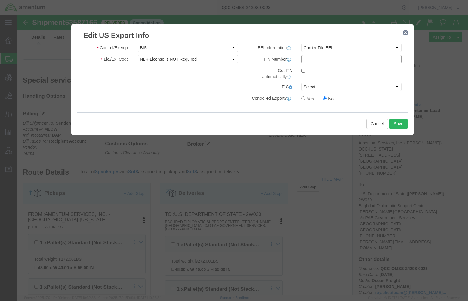
click input "text"
paste input "X2024111 3742009"
type input "X2024111 3742009"
click button "Save"
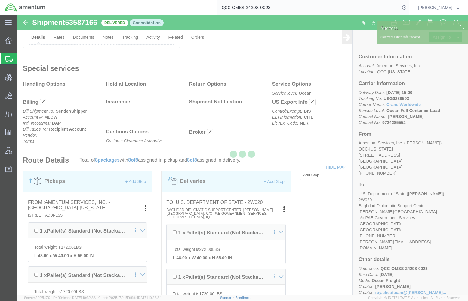
click at [304, 103] on div at bounding box center [242, 155] width 451 height 280
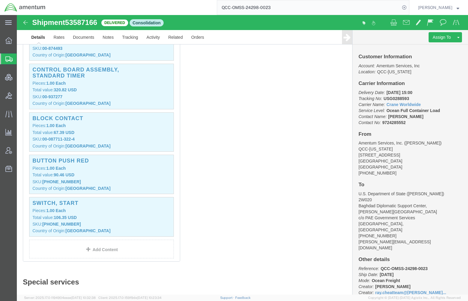
drag, startPoint x: 230, startPoint y: 73, endPoint x: 229, endPoint y: 67, distance: 5.6
click div "# 1 1 Pallet(s) Standard (Not Stackable) Total weight: 174.00 LBS Carton count:…"
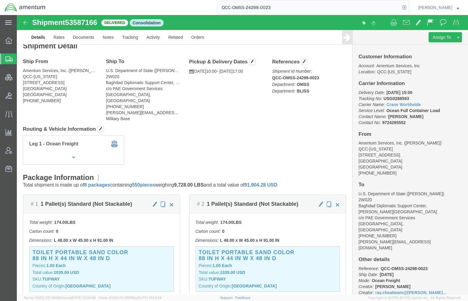
scroll to position [0, 0]
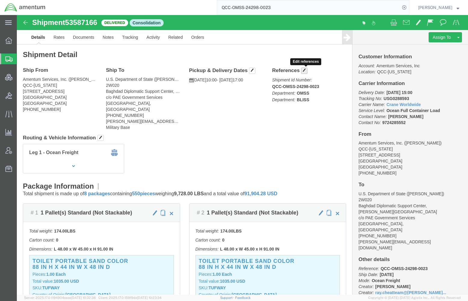
click button "button"
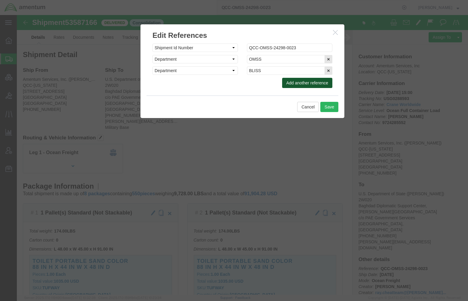
click button "Add another reference"
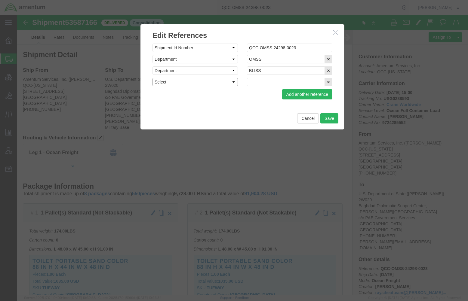
click select "Select Account Type Activity ID Airline Appointment Number ASN Batch Request # …"
select select "ITNNO"
click input "text"
paste input "X2024111 3742009"
click input "X2024111 3742009"
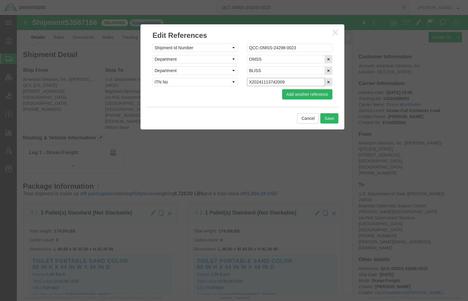
type input "X20241113742009"
drag, startPoint x: 282, startPoint y: 67, endPoint x: 26, endPoint y: 40, distance: 256.8
click div "Edit References Select Account Type Activity ID Airline Appointment Number ASN …"
click button "Save"
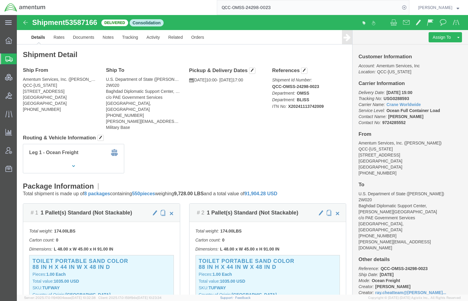
click h4 "Routing & Vehicle Information"
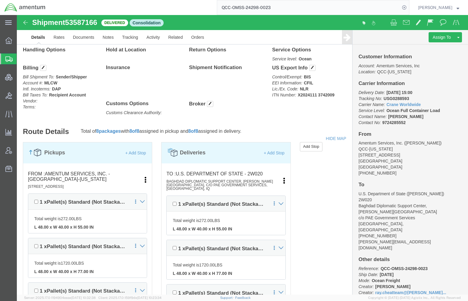
scroll to position [2857, 0]
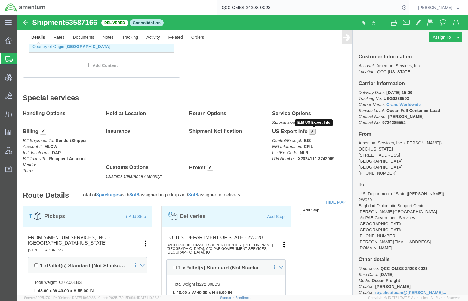
click span "button"
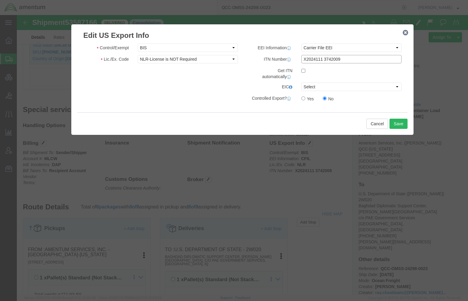
click input "X2024111 3742009"
type input "X20241113742009"
click button "Save"
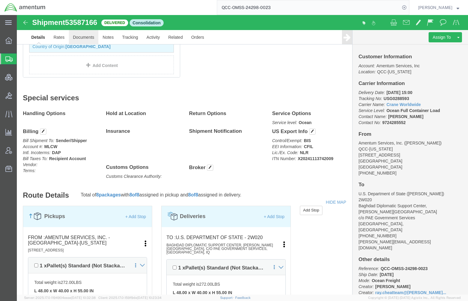
click link "Documents"
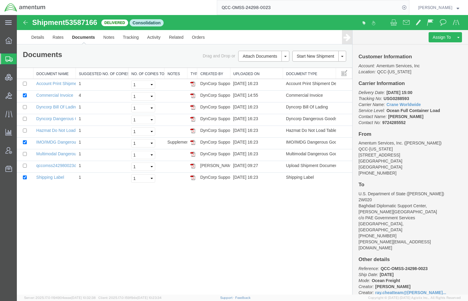
click at [30, 6] on img at bounding box center [24, 7] width 41 height 9
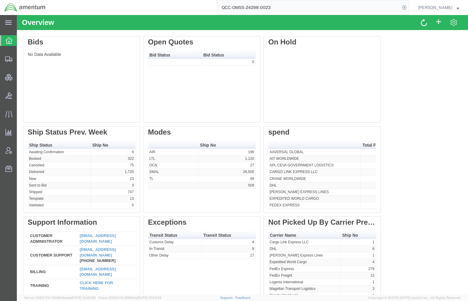
click at [304, 9] on input "QCC-OMSS-24298-0023" at bounding box center [308, 7] width 183 height 14
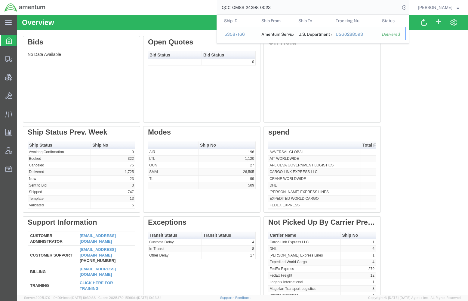
click at [235, 34] on div "53587166" at bounding box center [238, 34] width 29 height 6
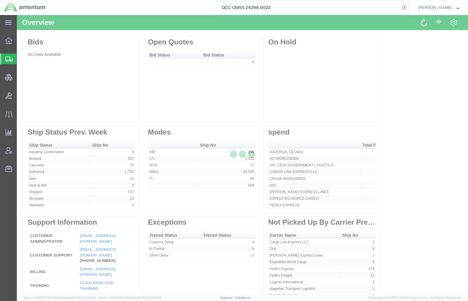
click at [289, 12] on input "QCC-OMSS-24298-0023" at bounding box center [308, 7] width 183 height 14
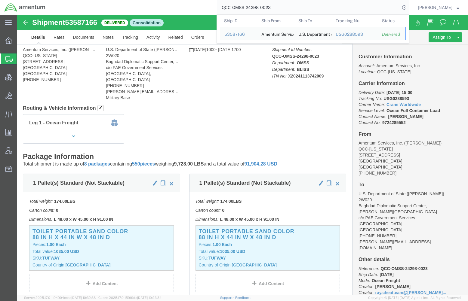
click at [138, 0] on html "main_menu Created with Sketch. Collapse Menu Overview Shipments Shipment Manage…" at bounding box center [234, 150] width 468 height 301
